Goal: Task Accomplishment & Management: Complete application form

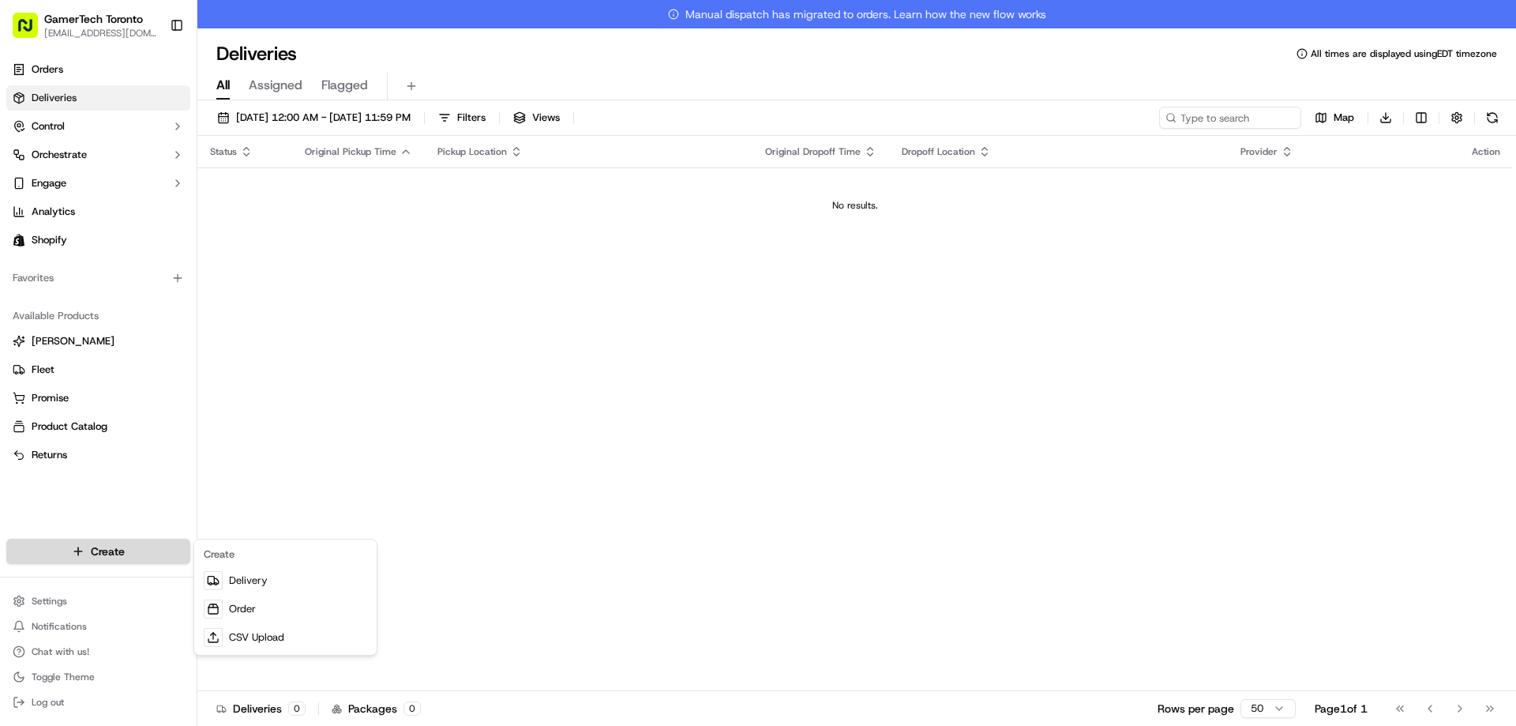
click at [163, 550] on html "GamerTech Toronto [EMAIL_ADDRESS][DOMAIN_NAME] Toggle Sidebar Orders Deliveries…" at bounding box center [758, 363] width 1516 height 726
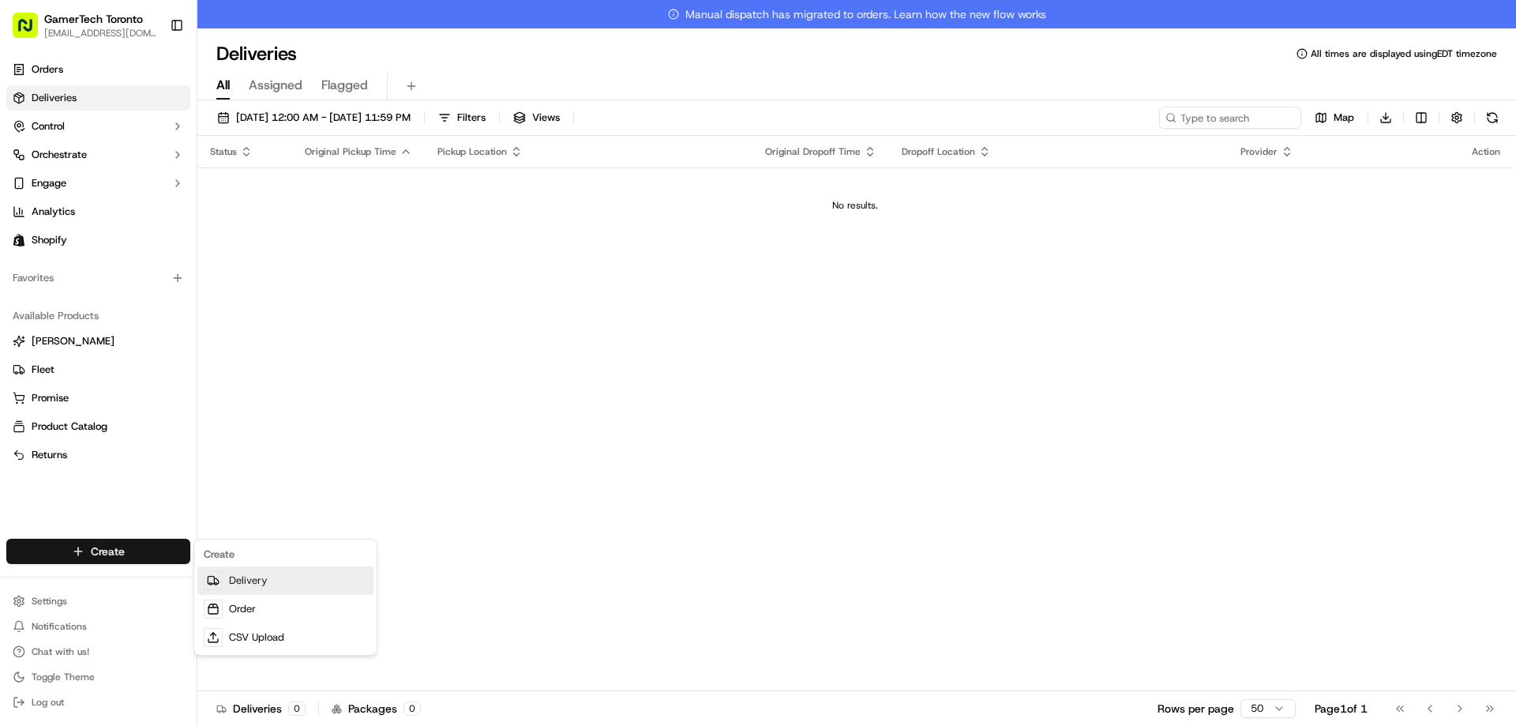
click at [294, 577] on link "Delivery" at bounding box center [285, 580] width 176 height 28
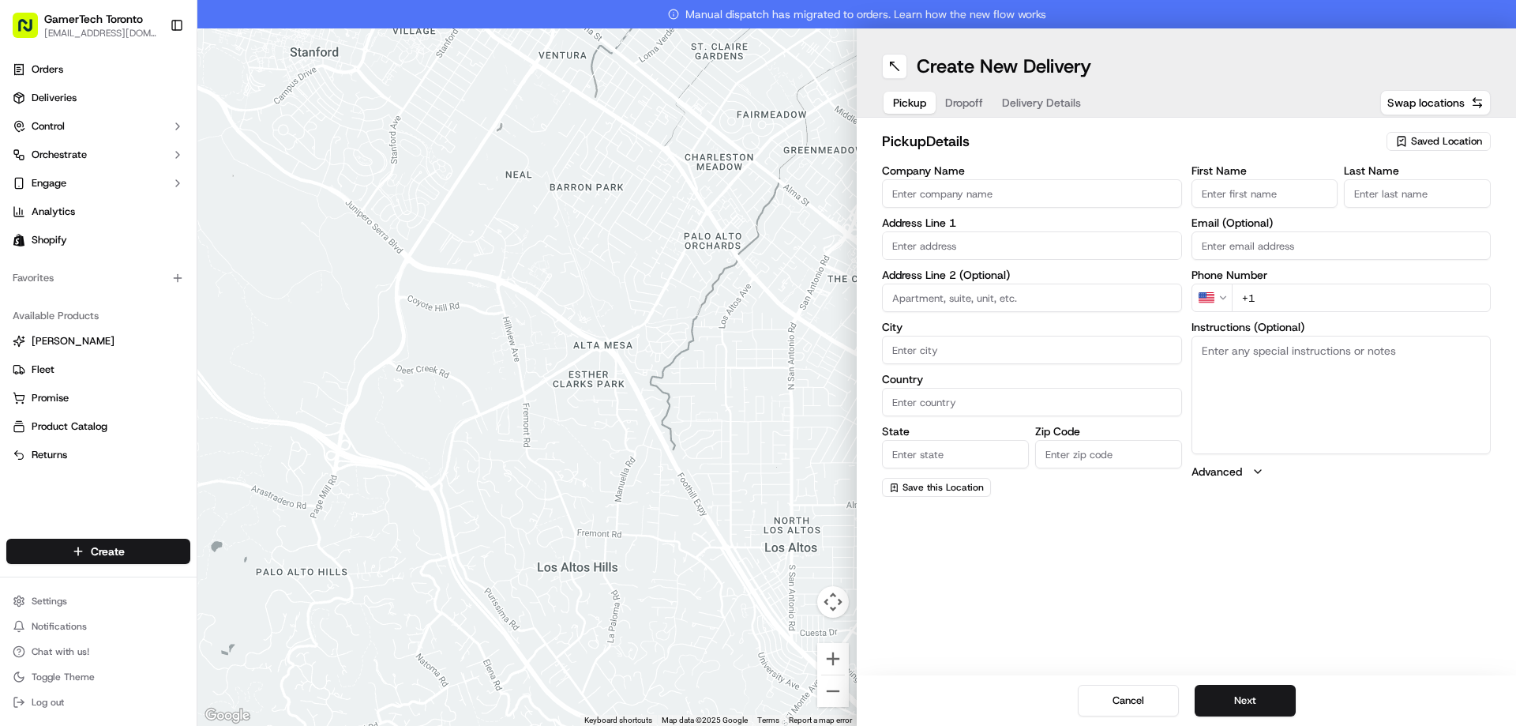
click at [1456, 142] on span "Saved Location" at bounding box center [1446, 141] width 71 height 14
click at [1398, 204] on span "GamerTech Gaming PCs" at bounding box center [1412, 200] width 194 height 14
type input "GamerTech Gaming PCs"
type input "[STREET_ADDRESS]"
type input "#10"
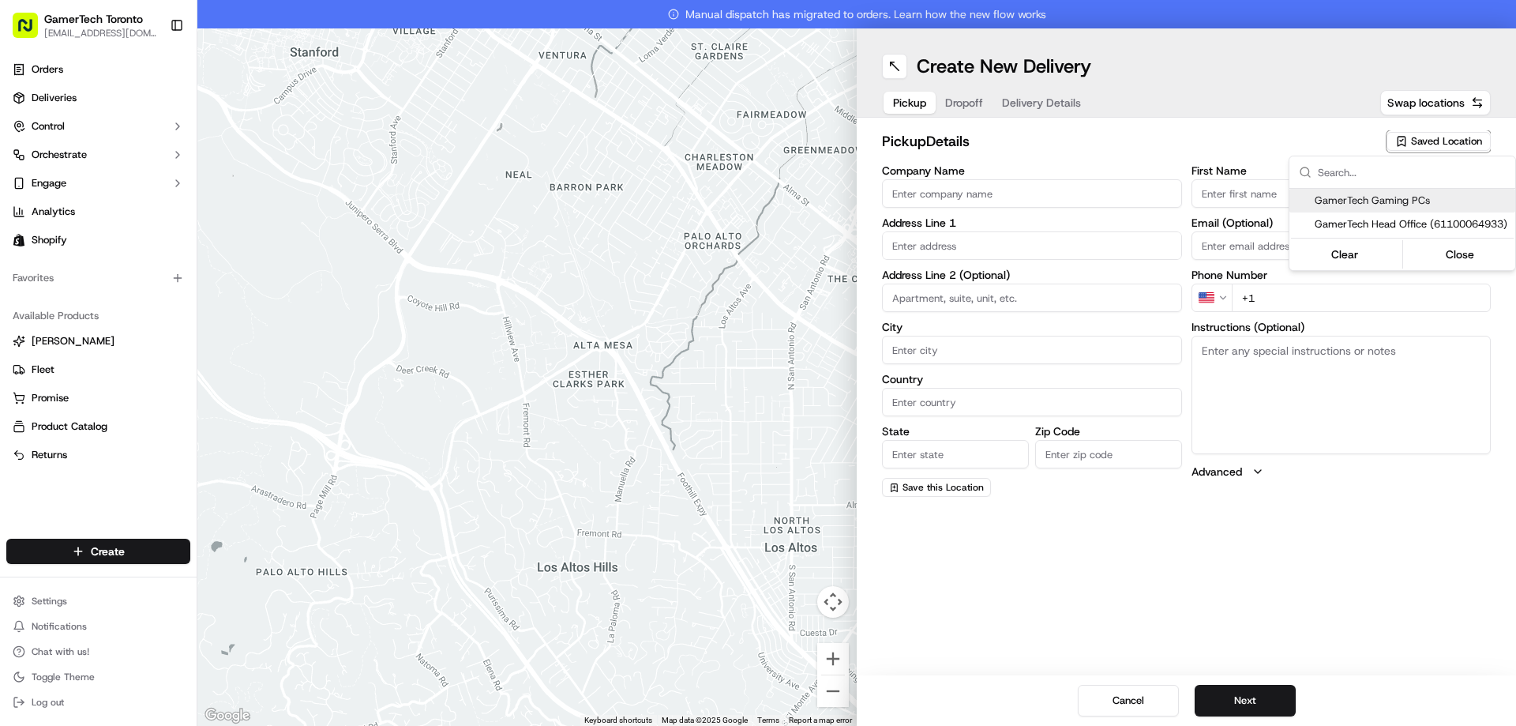
type input "[PERSON_NAME]"
type input "CA"
type input "ON"
type input "L4K 3R8"
type input "CRISTIAN"
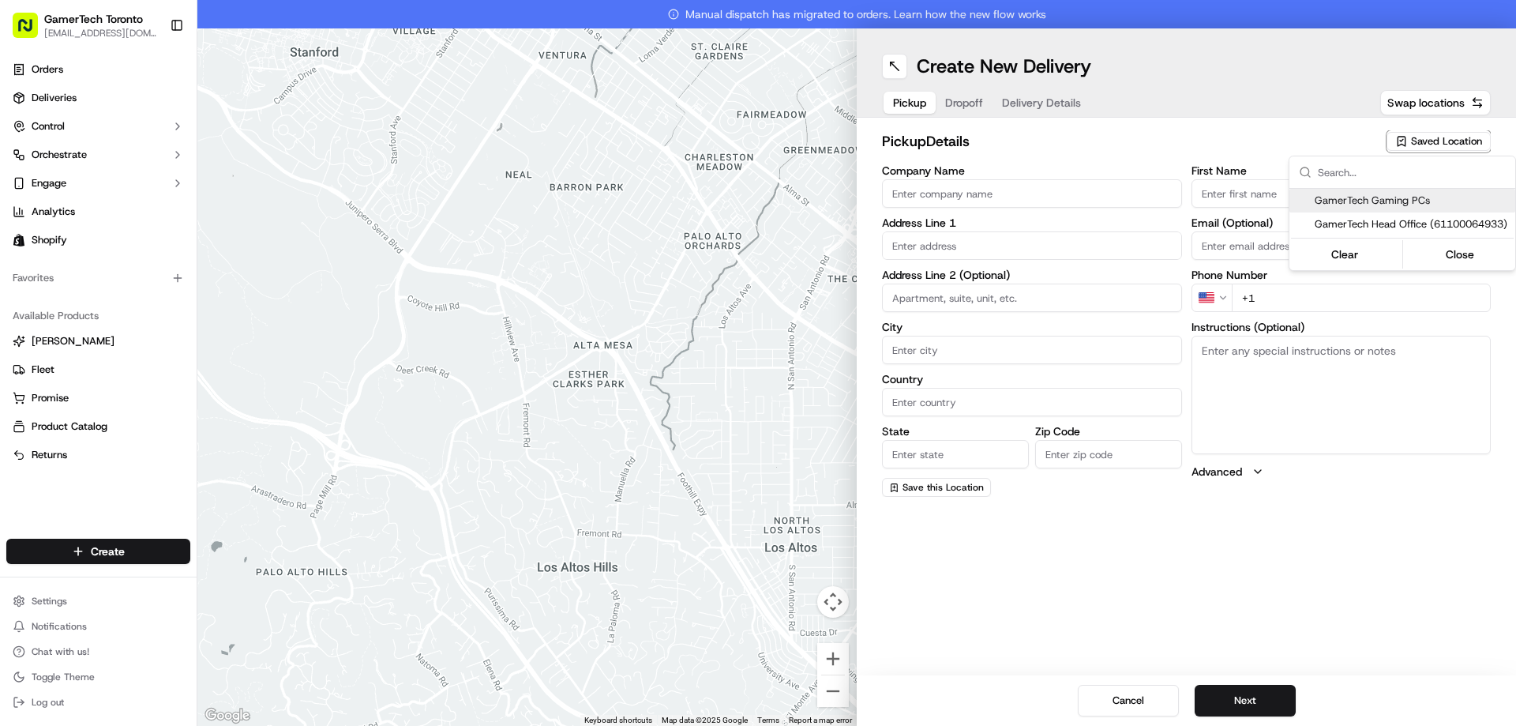
type input "MAIEREAN"
type input "[EMAIL_ADDRESS][DOMAIN_NAME]"
type input "[PHONE_NUMBER]"
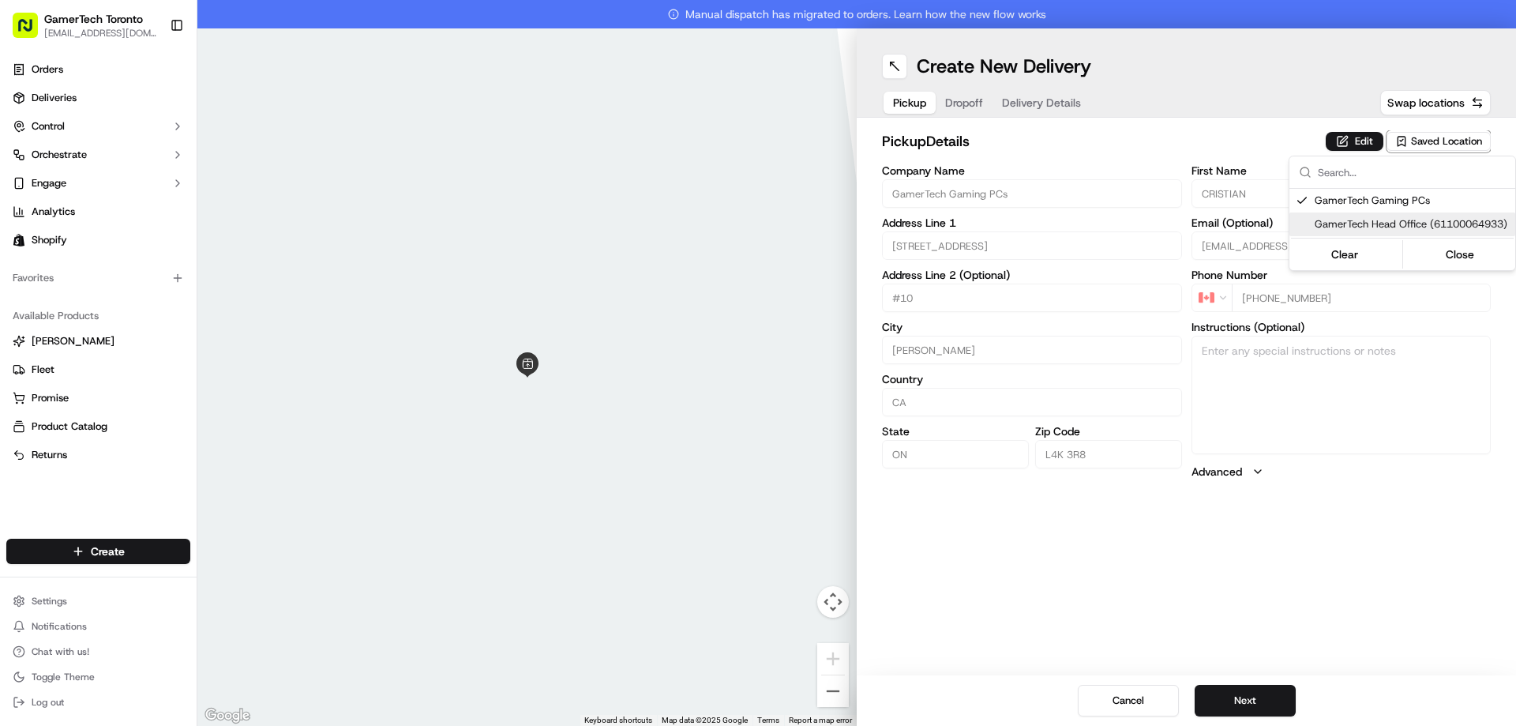
click at [1272, 696] on html "GamerTech Toronto [EMAIL_ADDRESS][DOMAIN_NAME] Toggle Sidebar Orders Deliveries…" at bounding box center [758, 363] width 1516 height 726
click at [1271, 699] on button "Next" at bounding box center [1245, 701] width 101 height 32
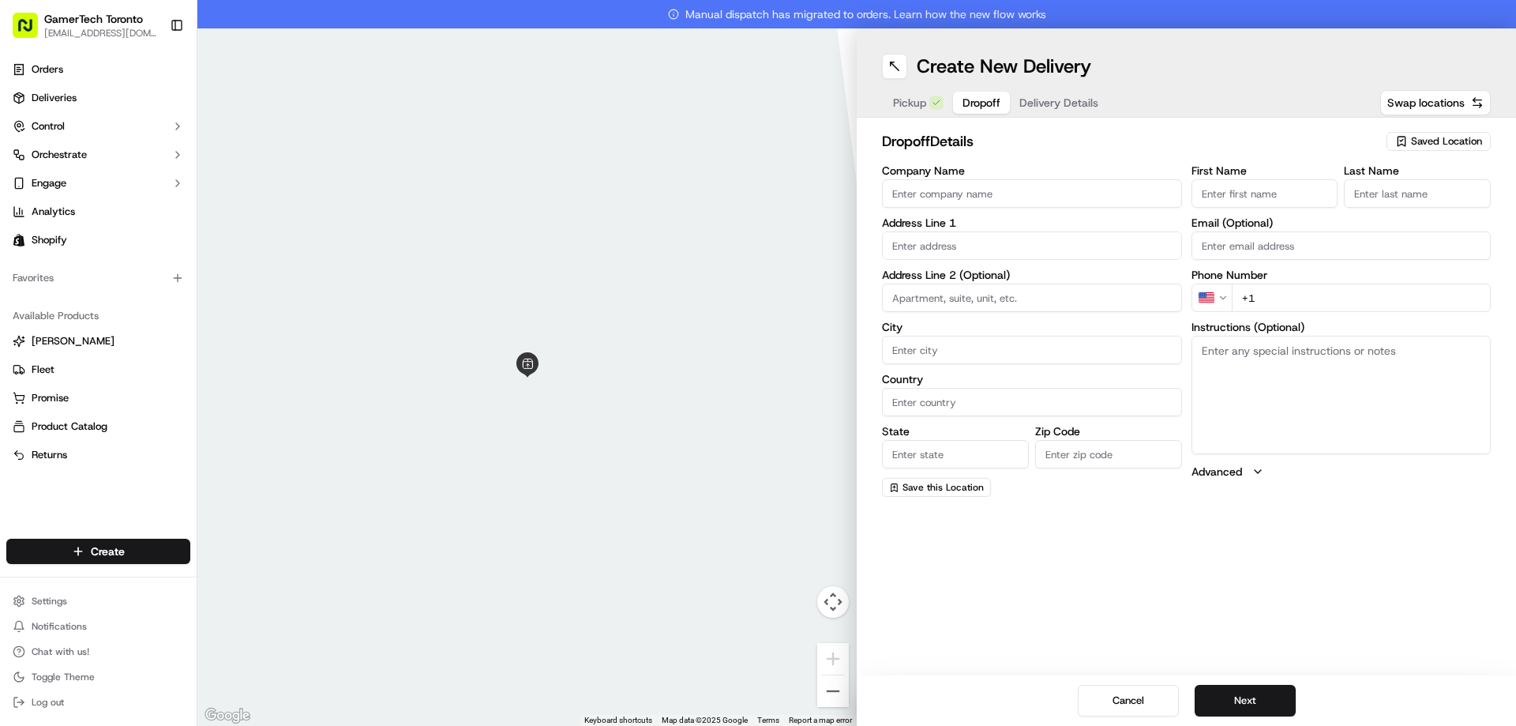
click at [1249, 197] on input "First Name" at bounding box center [1265, 193] width 147 height 28
paste input "[PERSON_NAME]"
drag, startPoint x: 1270, startPoint y: 200, endPoint x: 1244, endPoint y: 196, distance: 26.4
click at [1244, 196] on input "[PERSON_NAME]" at bounding box center [1265, 193] width 147 height 28
type input "[PERSON_NAME]"
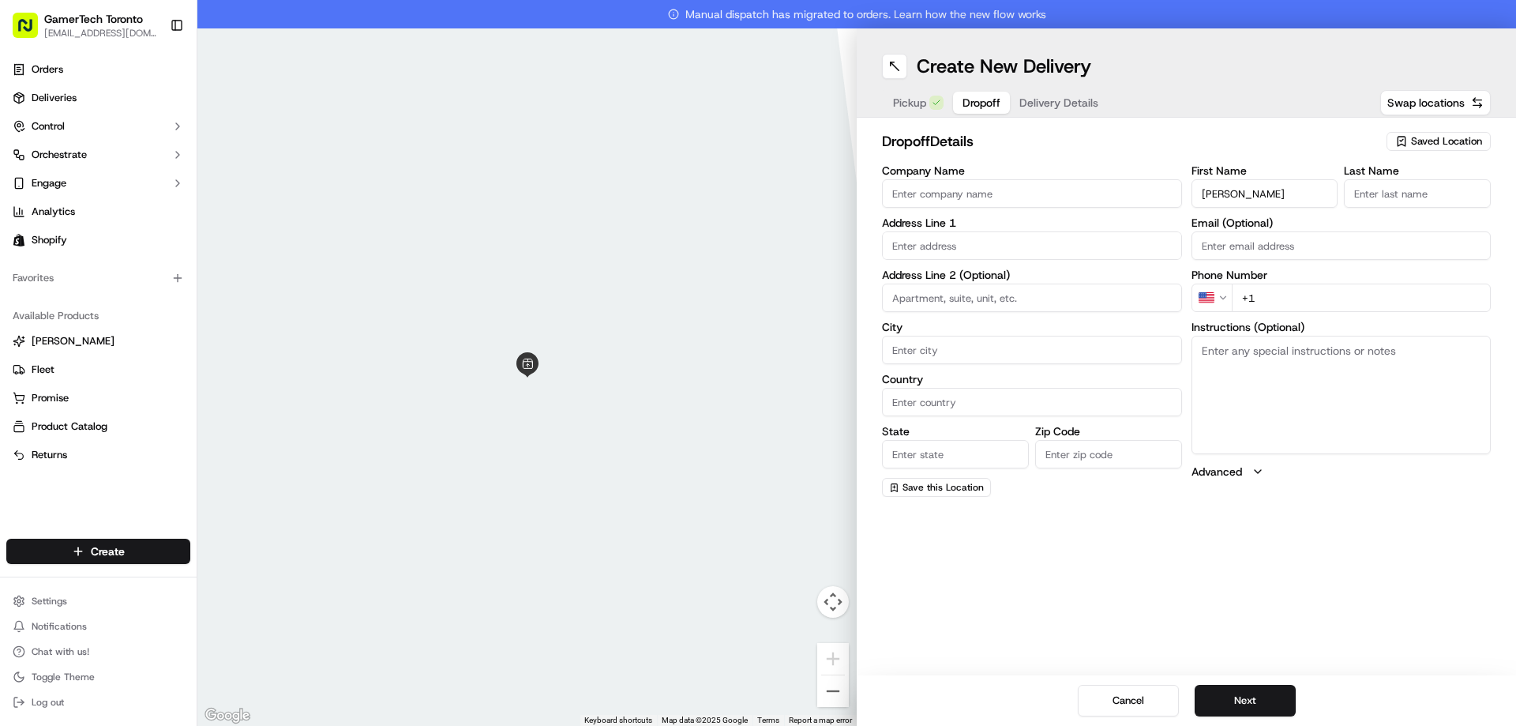
drag, startPoint x: 1418, startPoint y: 190, endPoint x: 1373, endPoint y: 190, distance: 45.8
click at [1418, 190] on input "Last Name" at bounding box center [1417, 193] width 147 height 28
paste input "Cen"
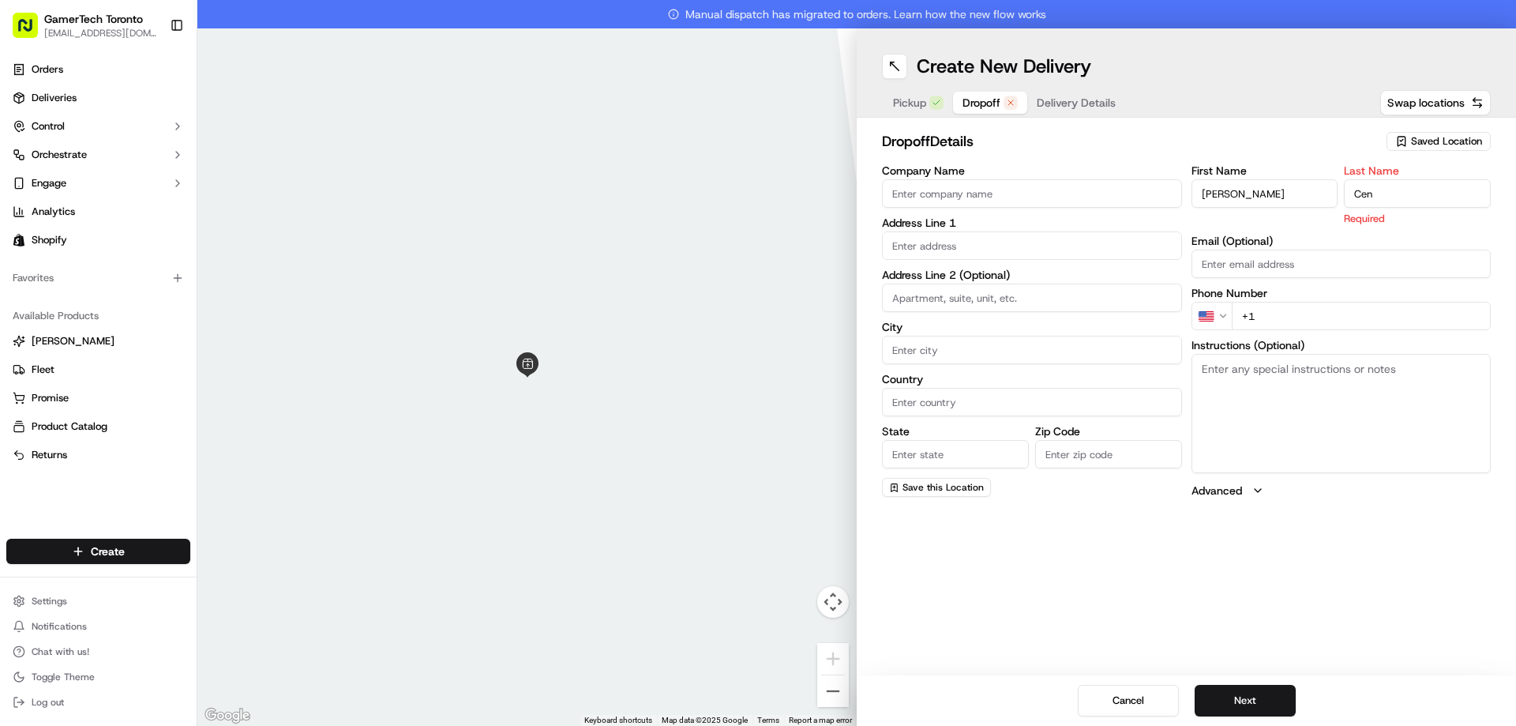
type input "Cen"
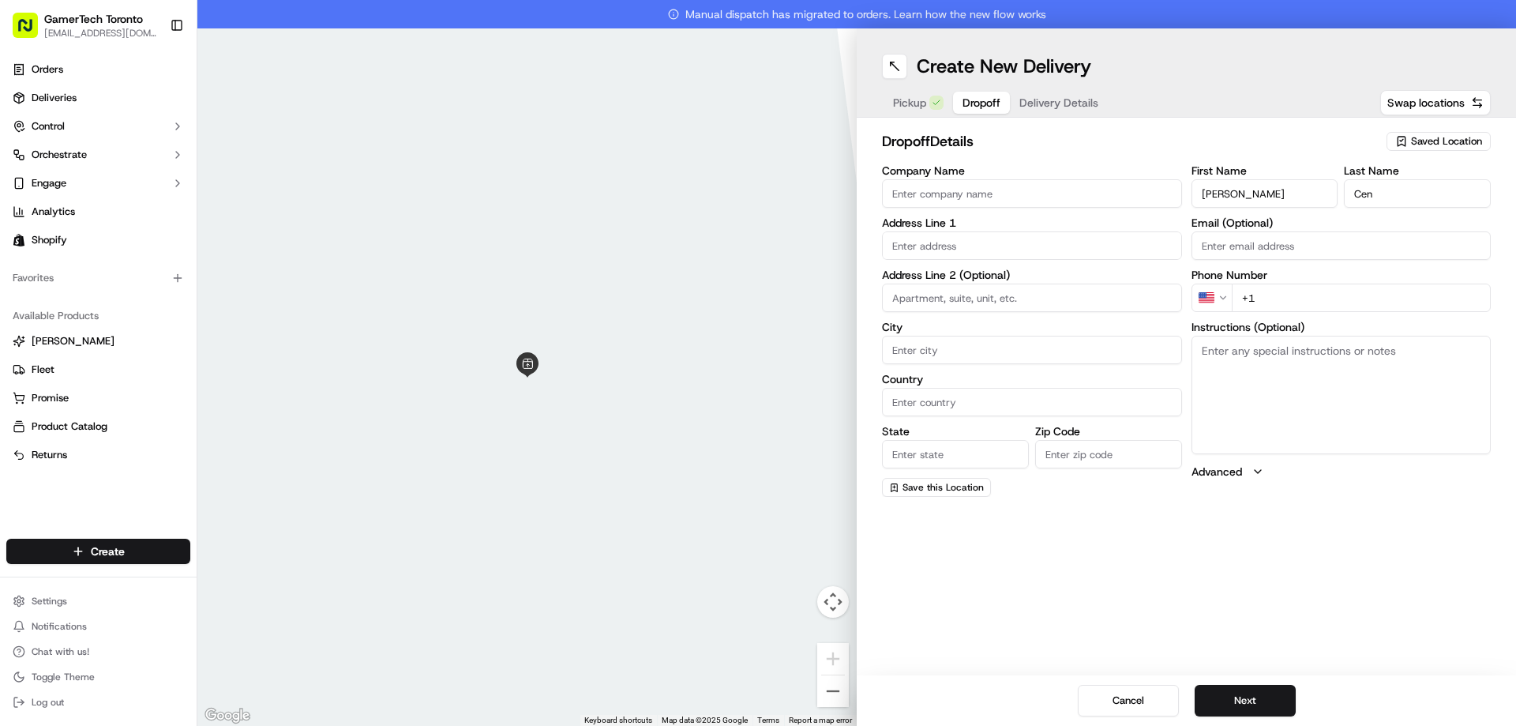
drag, startPoint x: 1283, startPoint y: 197, endPoint x: 1247, endPoint y: 195, distance: 35.6
click at [1247, 195] on input "[PERSON_NAME]" at bounding box center [1265, 193] width 147 height 28
type input "[PERSON_NAME]"
click at [967, 242] on input "text" at bounding box center [1032, 245] width 300 height 28
paste input "[STREET_ADDRESS]"
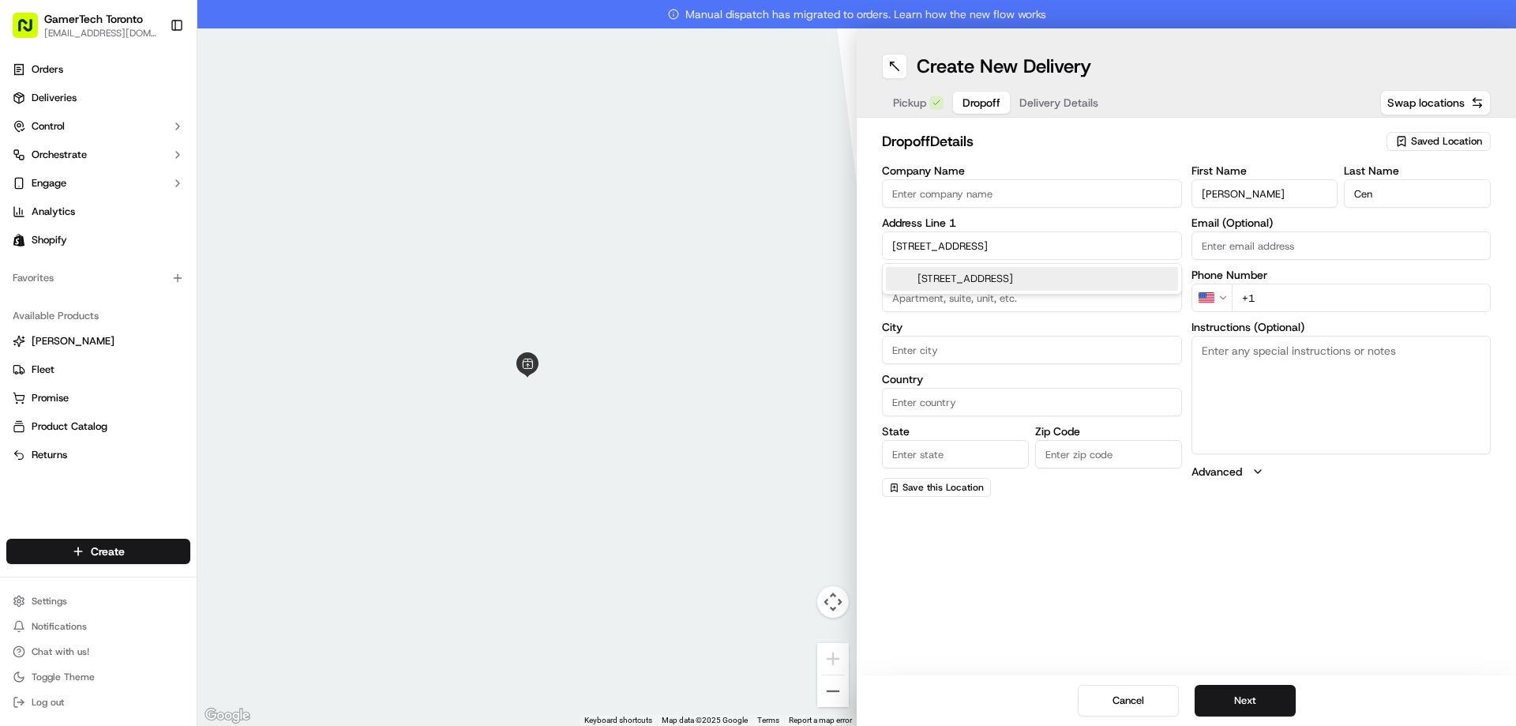
click at [1012, 287] on div "[STREET_ADDRESS]" at bounding box center [1032, 279] width 292 height 24
type input "[STREET_ADDRESS]"
type input "501"
type input "[GEOGRAPHIC_DATA]"
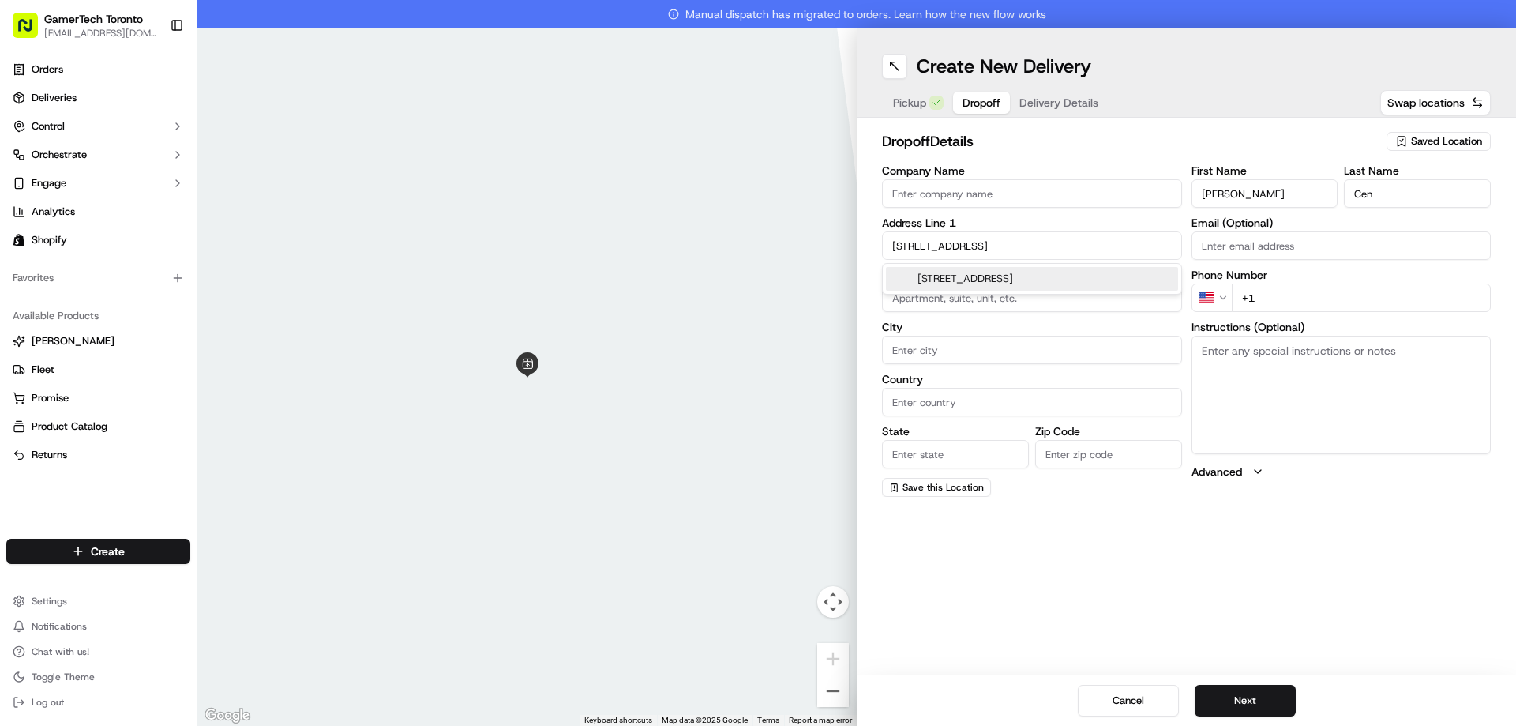
type input "ON"
type input "M5C 3E1"
type input "[STREET_ADDRESS]"
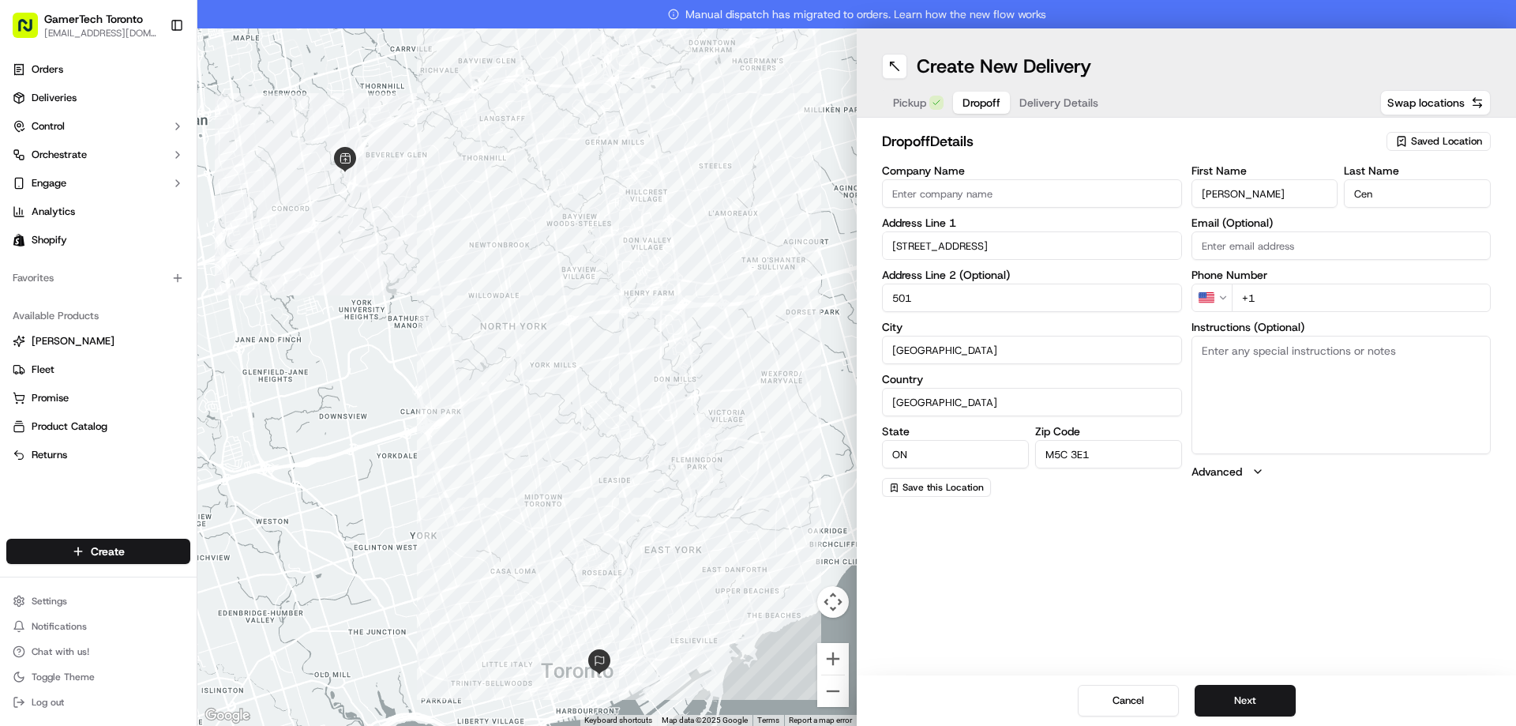
click at [1295, 298] on input "+1" at bounding box center [1362, 298] width 260 height 28
paste input "[PHONE_NUMBER]"
type input "[PHONE_NUMBER]"
click at [1272, 249] on input "Email (Optional)" at bounding box center [1342, 245] width 300 height 28
click at [1294, 244] on input "Email (Optional)" at bounding box center [1342, 245] width 300 height 28
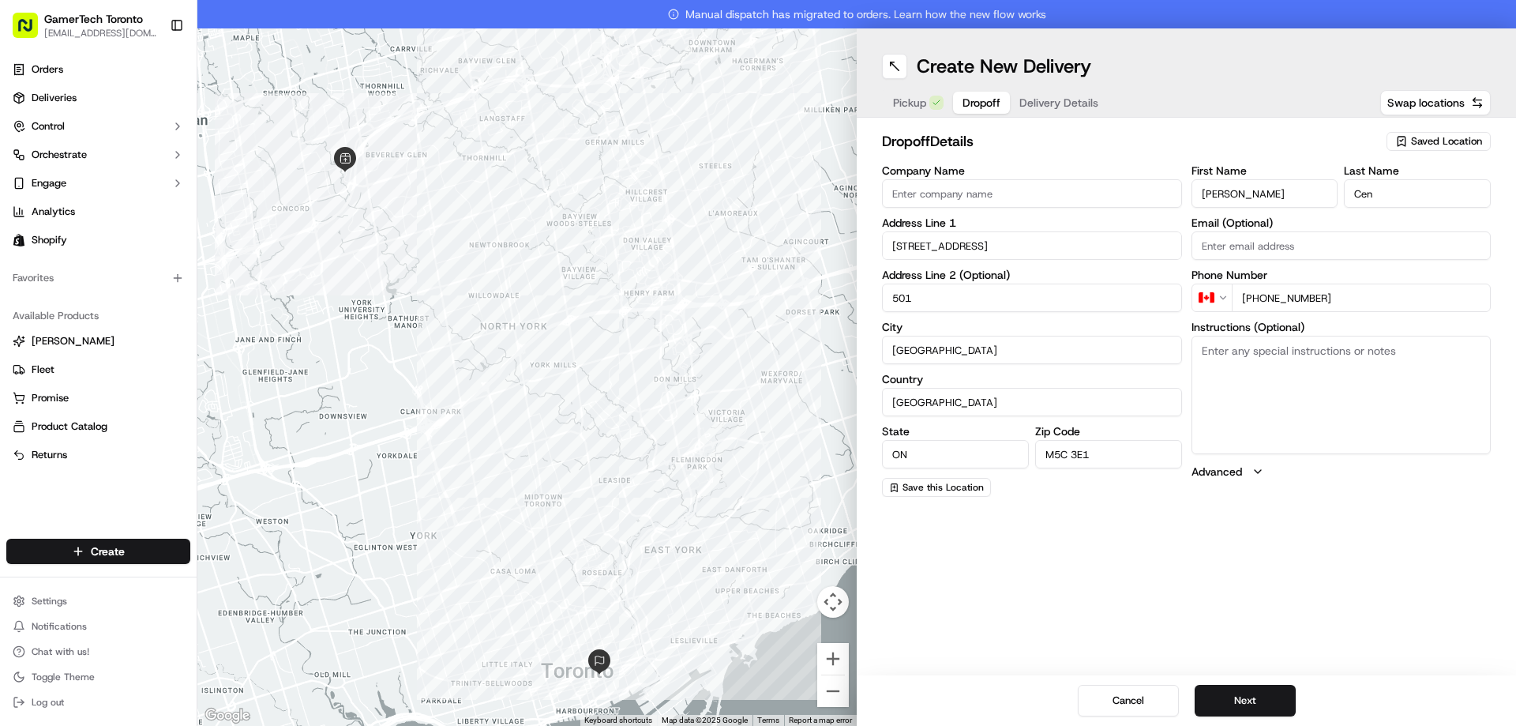
paste input "[EMAIL_ADDRESS][DOMAIN_NAME]"
type input "[EMAIL_ADDRESS][DOMAIN_NAME]"
click at [1118, 562] on div "Create New Delivery Pickup Dropoff Delivery Details Swap locations dropoff Deta…" at bounding box center [1186, 376] width 659 height 697
click at [1236, 380] on textarea "Instructions (Optional)" at bounding box center [1342, 395] width 300 height 118
paste textarea "[PHONE_NUMBER]"
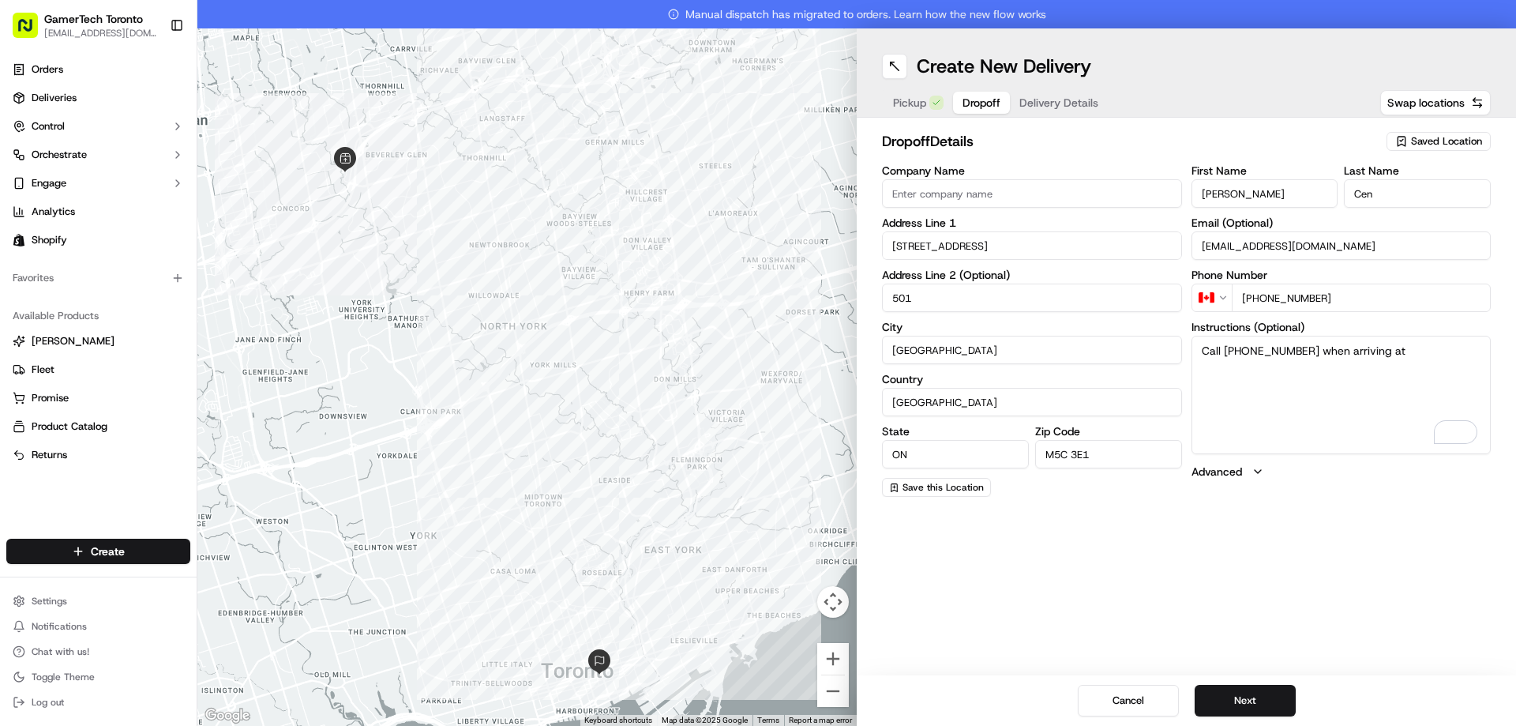
click at [1394, 351] on textarea "Call [PHONE_NUMBER] when arriving at" at bounding box center [1342, 395] width 300 height 118
paste textarea "[STREET_ADDRESS]"
click at [1393, 352] on textarea "Call [PHONE_NUMBER] when arriving at77 [GEOGRAPHIC_DATA]" at bounding box center [1342, 395] width 300 height 118
click at [1321, 362] on textarea "Call [PHONE_NUMBER] when arriving at [STREET_ADDRESS]" at bounding box center [1342, 395] width 300 height 118
type textarea "Call [PHONE_NUMBER] when arriving at [STREET_ADDRESS][PERSON_NAME] will come pi…"
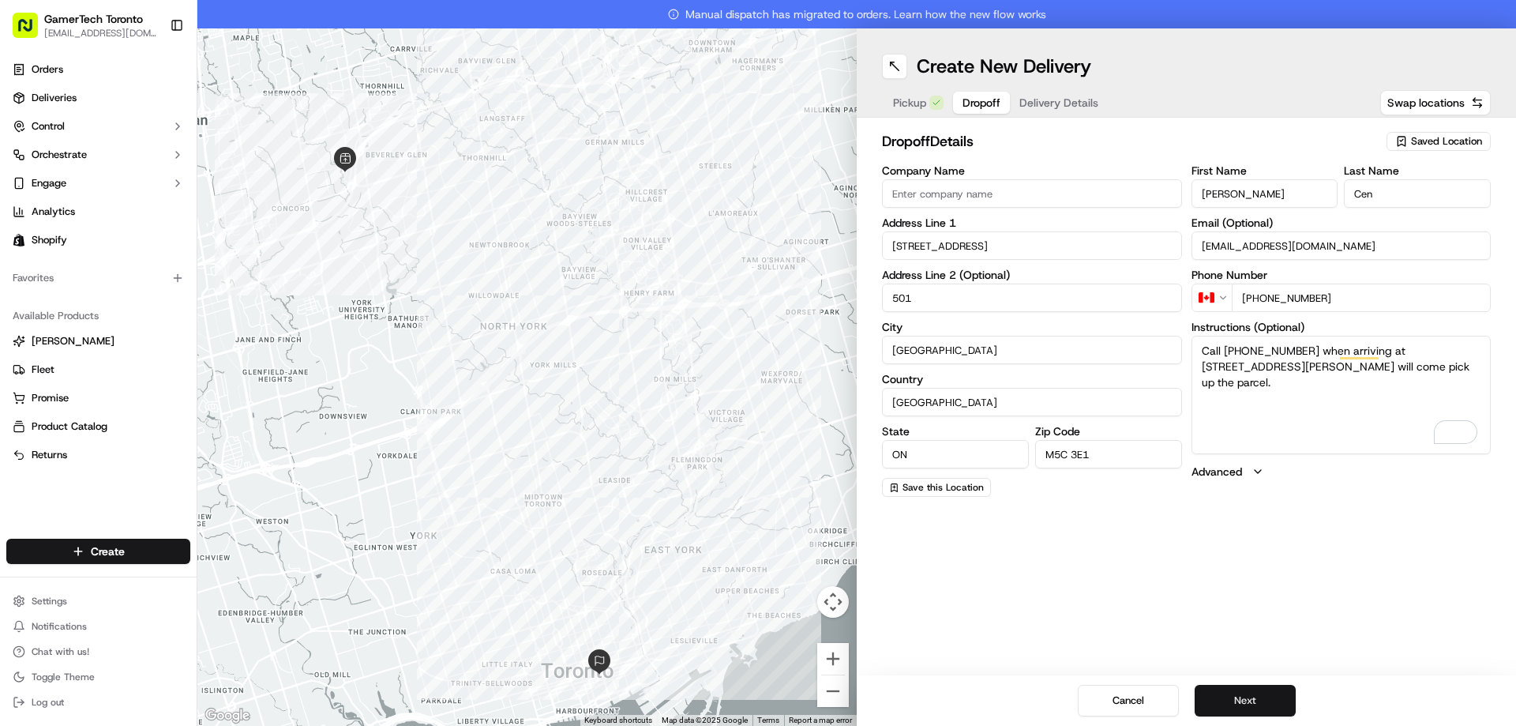
click at [1246, 703] on button "Next" at bounding box center [1245, 701] width 101 height 32
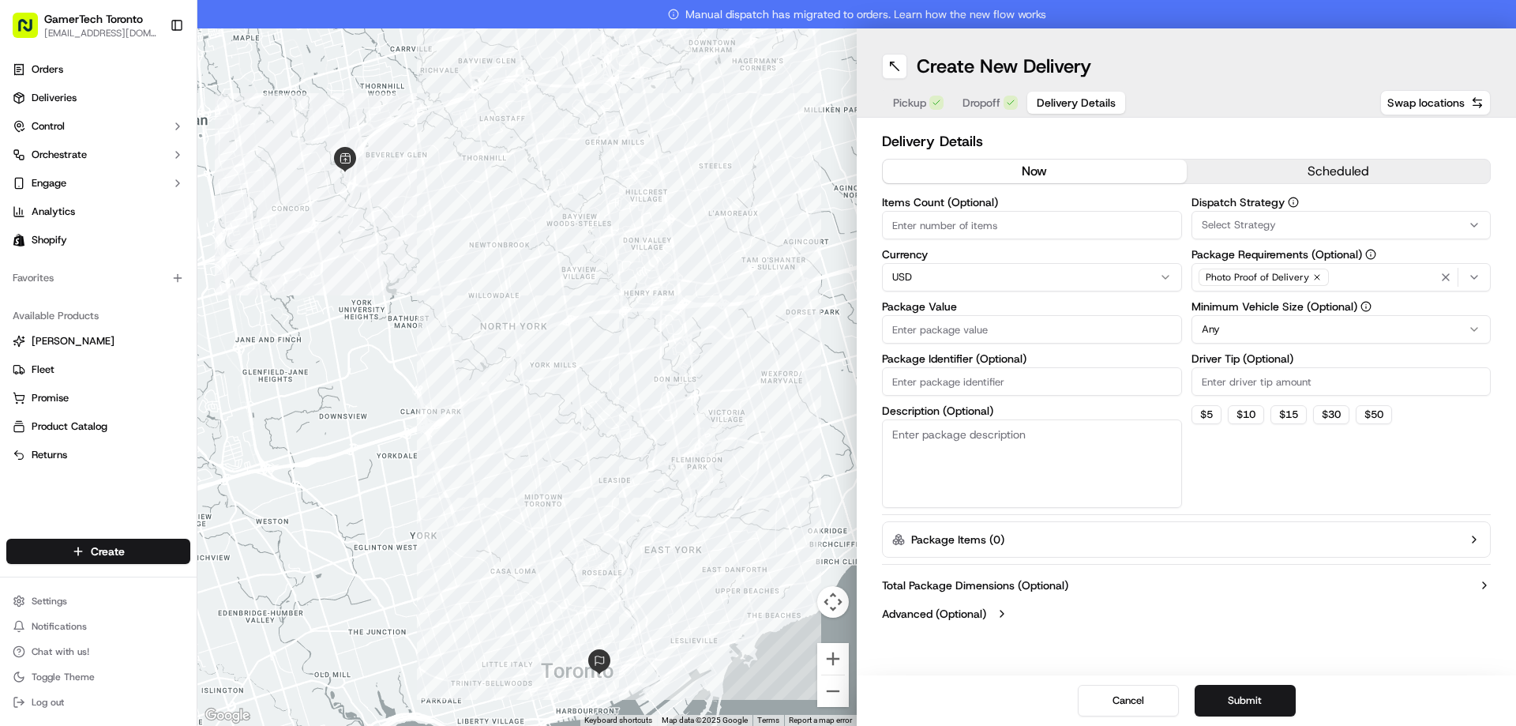
click at [1024, 226] on input "Items Count (Optional)" at bounding box center [1032, 225] width 300 height 28
type input "1"
click at [1006, 269] on html "GamerTech Toronto [EMAIL_ADDRESS][DOMAIN_NAME] Toggle Sidebar Orders Deliveries…" at bounding box center [758, 363] width 1516 height 726
click at [945, 340] on input "Package Value" at bounding box center [1032, 329] width 300 height 28
paste input "5695.18"
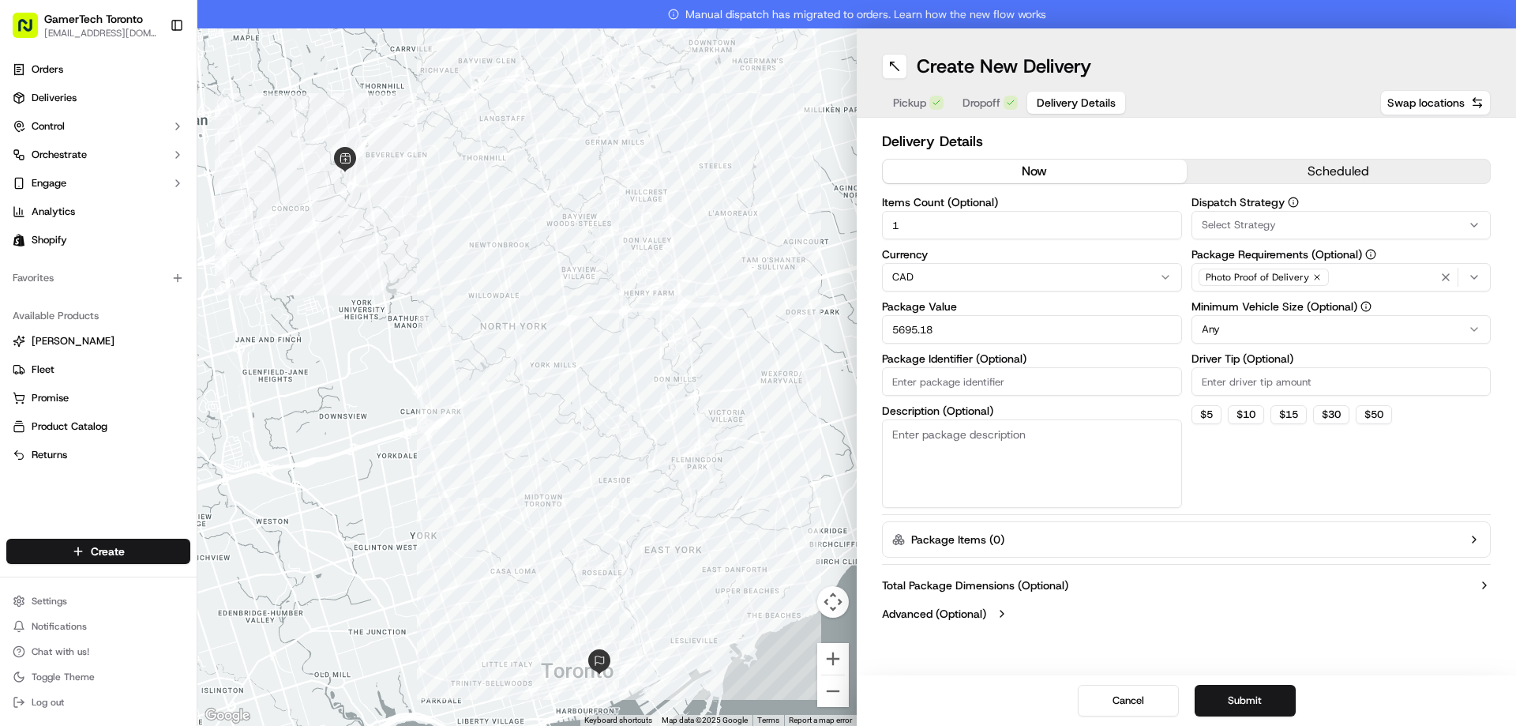
type input "5695.18"
click at [1252, 231] on span "Select Strategy" at bounding box center [1239, 225] width 74 height 14
click at [1261, 314] on span "Shopify" at bounding box center [1315, 311] width 194 height 14
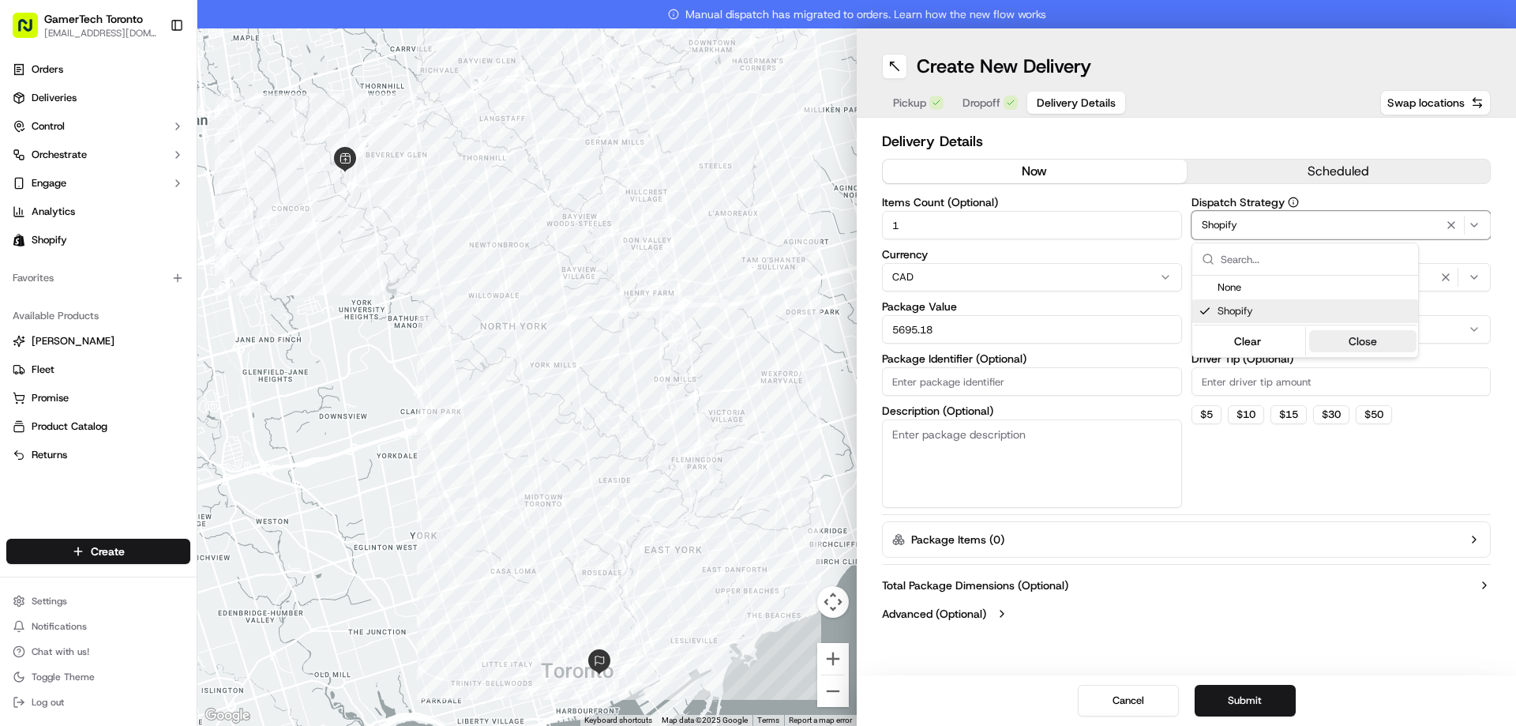
click at [1360, 340] on button "Close" at bounding box center [1363, 341] width 108 height 22
click at [1291, 280] on span "Photo Proof of Delivery" at bounding box center [1257, 277] width 103 height 13
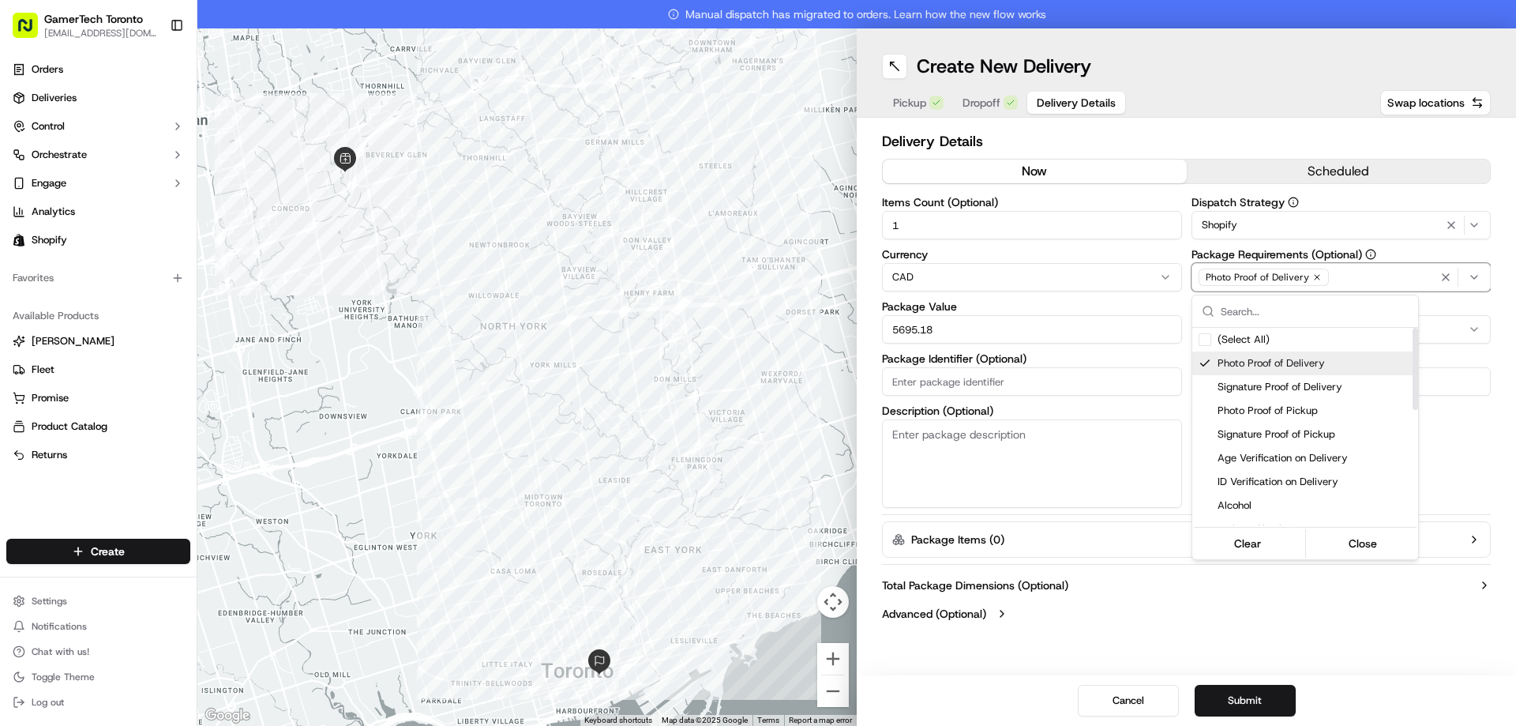
click at [1259, 357] on span "Photo Proof of Delivery" at bounding box center [1315, 363] width 194 height 14
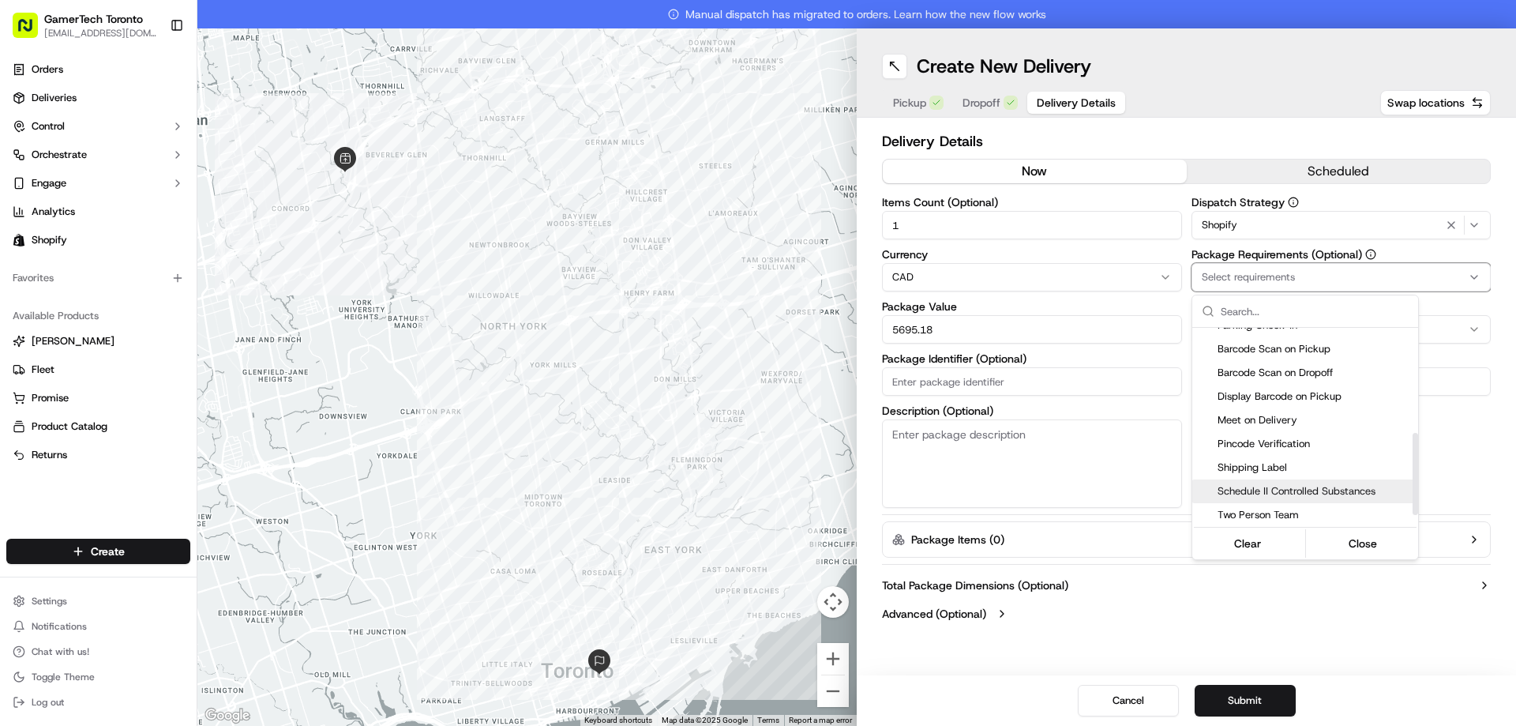
scroll to position [197, 0]
click at [1264, 426] on span "Meet on Delivery" at bounding box center [1315, 426] width 194 height 14
click at [1269, 447] on span "Pincode Verification" at bounding box center [1315, 450] width 194 height 14
click at [1449, 444] on html "GamerTech Toronto [EMAIL_ADDRESS][DOMAIN_NAME] Toggle Sidebar Orders Deliveries…" at bounding box center [758, 363] width 1516 height 726
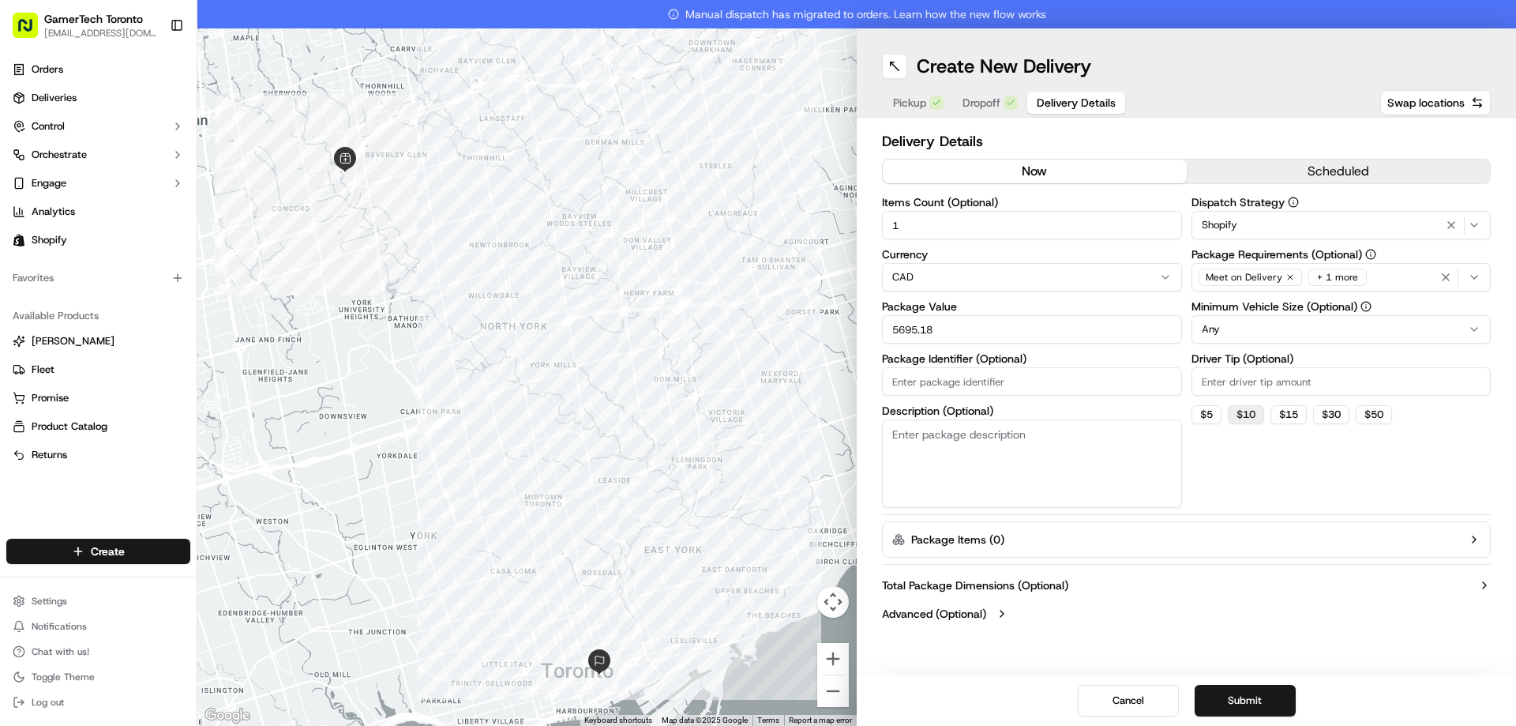
click at [1246, 414] on button "$ 10" at bounding box center [1246, 414] width 36 height 19
type input "10"
click at [1252, 479] on div "Dispatch Strategy Shopify Package Requirements (Optional) Meet on Delivery + 1 …" at bounding box center [1342, 352] width 300 height 311
click at [1272, 699] on button "Submit" at bounding box center [1245, 701] width 101 height 32
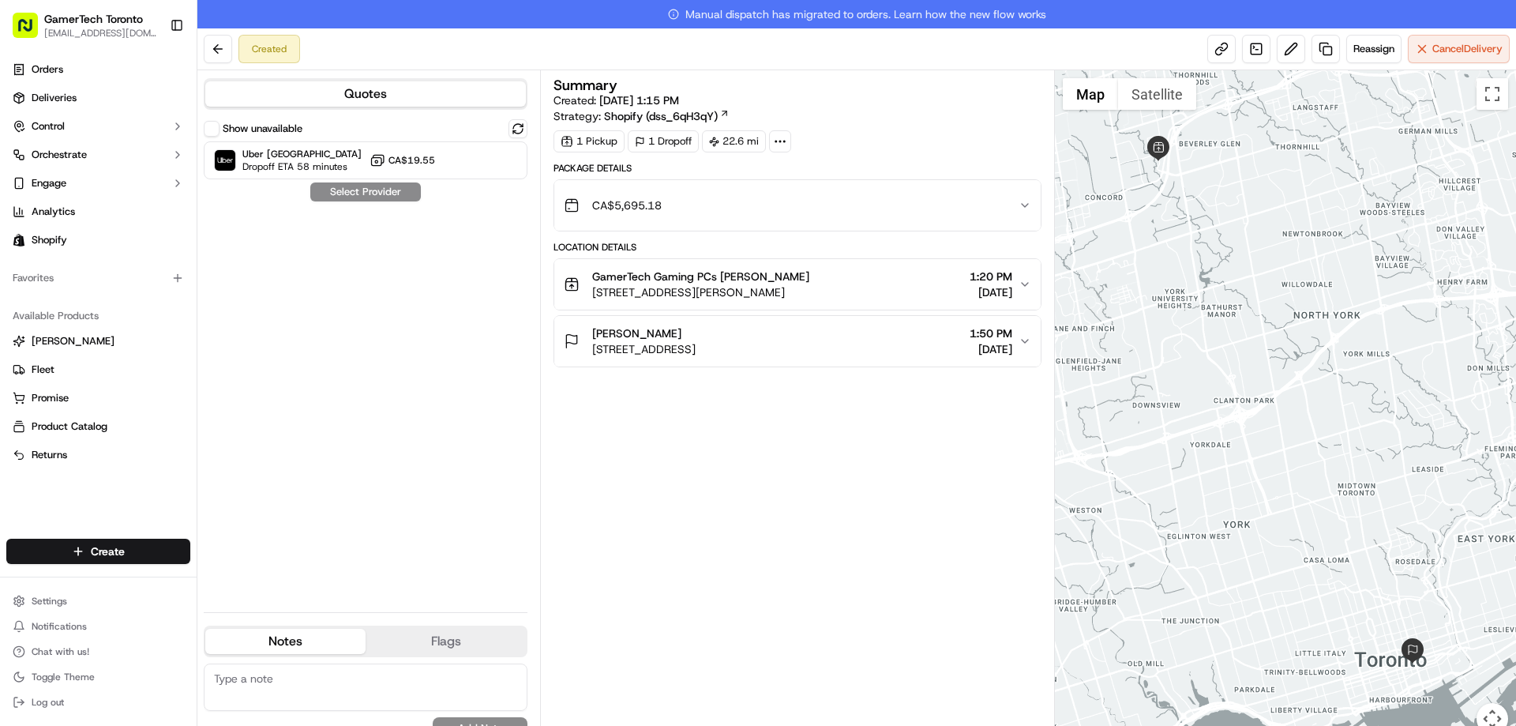
click at [997, 359] on button "[PERSON_NAME] [STREET_ADDRESS][PERSON_NAME] 1:50 PM [DATE]" at bounding box center [797, 341] width 486 height 51
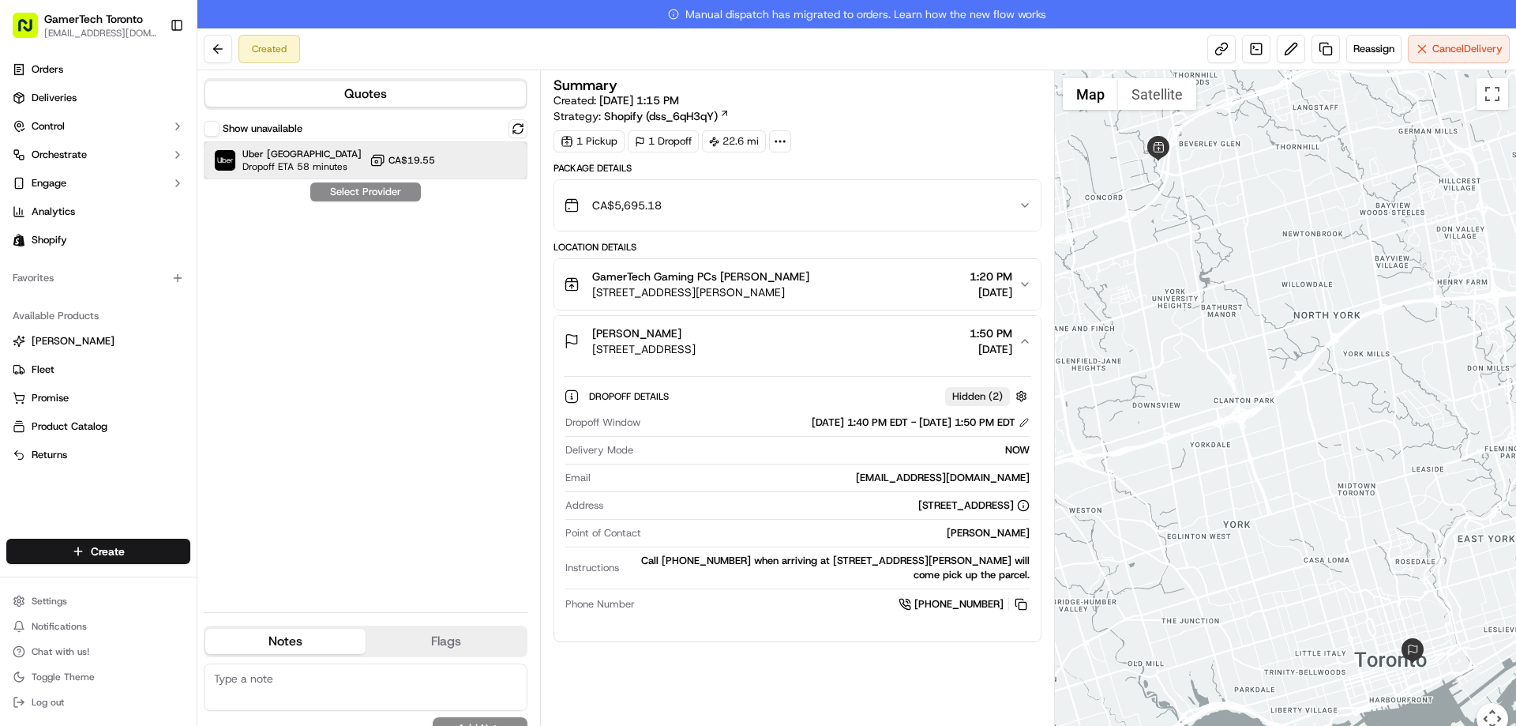
click at [299, 163] on span "Dropoff ETA 58 minutes" at bounding box center [297, 166] width 111 height 13
click at [352, 190] on button "Assign Provider" at bounding box center [366, 191] width 112 height 19
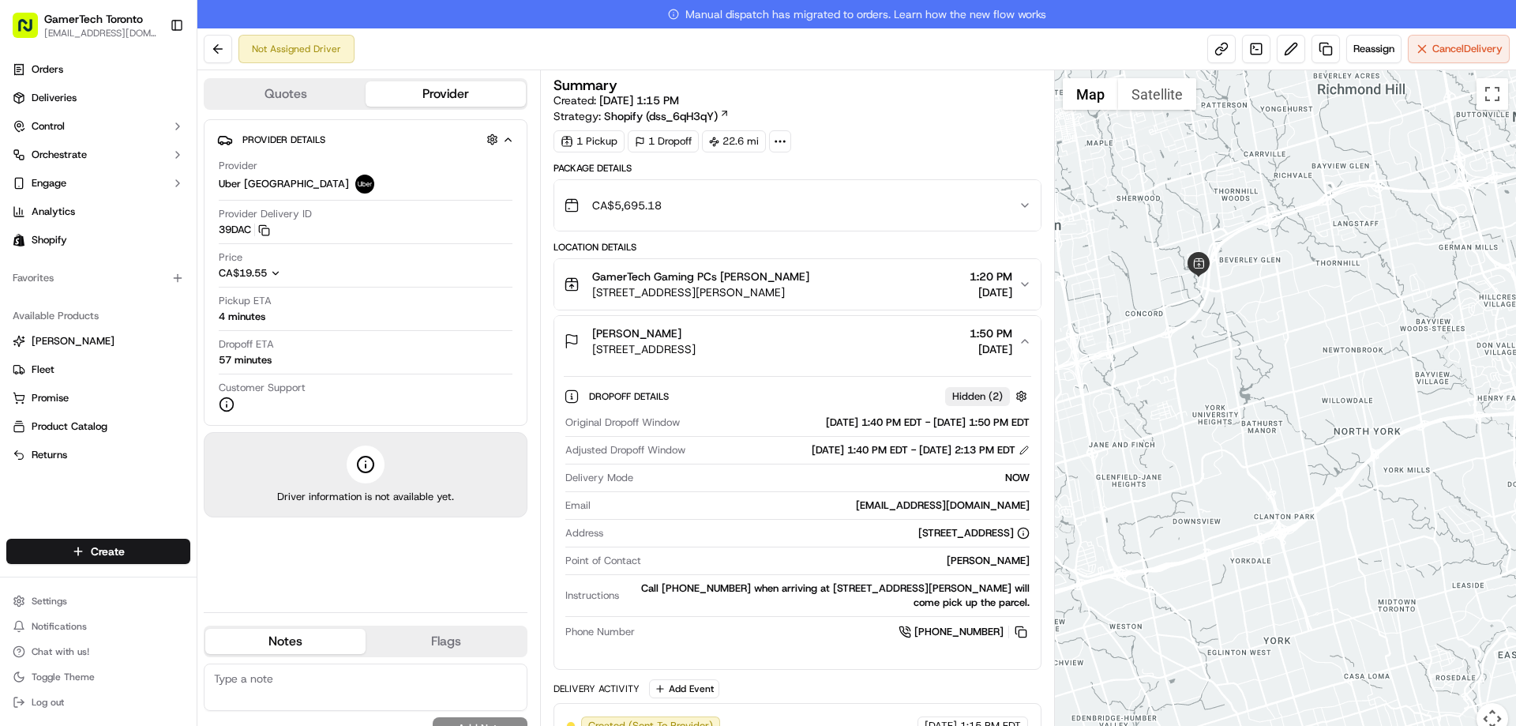
drag, startPoint x: 1217, startPoint y: 164, endPoint x: 1252, endPoint y: 282, distance: 122.7
click at [1252, 281] on div at bounding box center [1286, 411] width 462 height 683
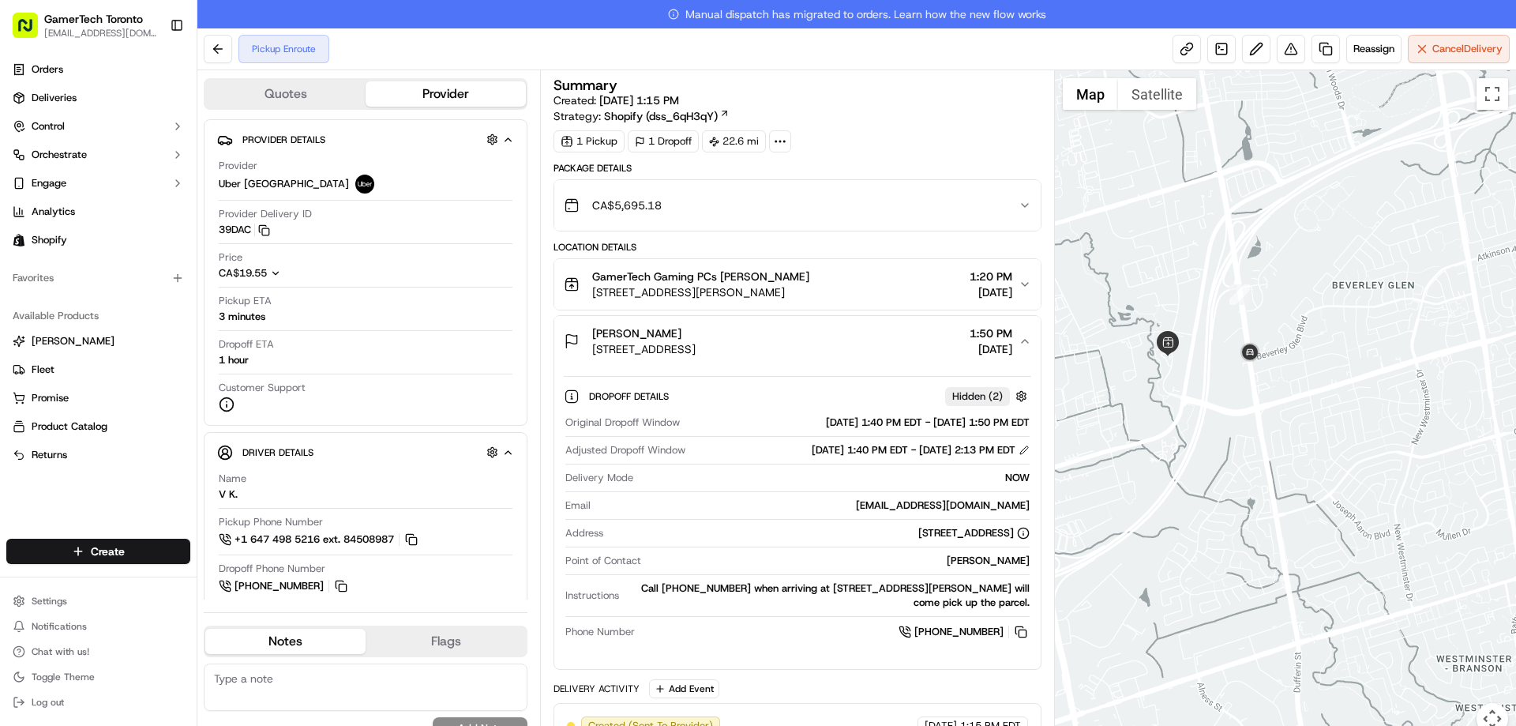
drag, startPoint x: 1131, startPoint y: 410, endPoint x: 1264, endPoint y: 381, distance: 135.9
click at [1264, 381] on div at bounding box center [1286, 411] width 462 height 683
